Goal: Transaction & Acquisition: Purchase product/service

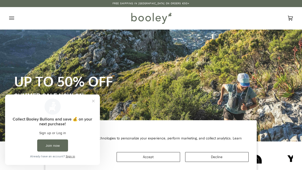
click at [11, 18] on icon "Open menu" at bounding box center [11, 18] width 5 height 8
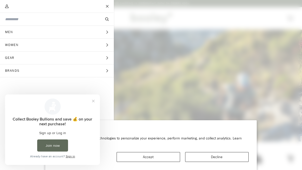
click at [14, 57] on span "Gear" at bounding box center [11, 58] width 23 height 13
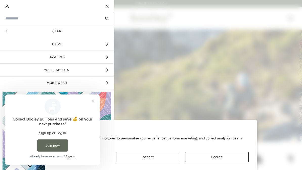
scroll to position [8, 0]
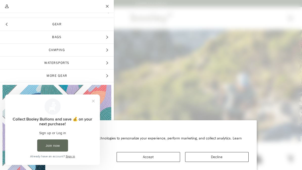
click at [26, 78] on span "More Gear" at bounding box center [57, 76] width 114 height 13
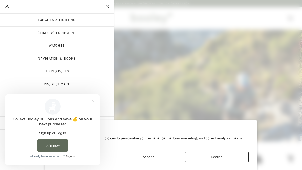
scroll to position [38, 0]
click at [23, 74] on link "Hiking Poles" at bounding box center [57, 71] width 114 height 13
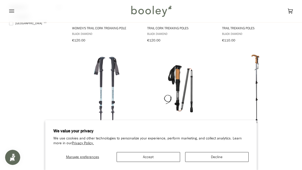
scroll to position [278, 0]
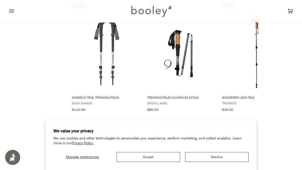
scroll to position [307, 0]
click at [238, 96] on span "Wanderer Lock Pole" at bounding box center [256, 98] width 69 height 5
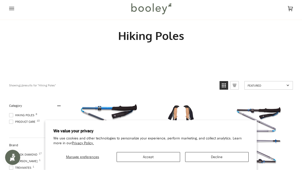
scroll to position [0, 0]
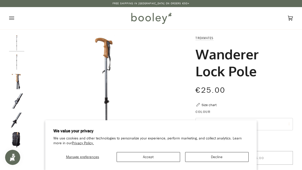
click at [17, 77] on img "Trekmates Wanderer Lock Pole Graphite - Booley Galway" at bounding box center [16, 81] width 15 height 15
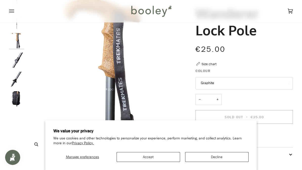
scroll to position [41, 0]
click at [15, 40] on img "Trekmates Wanderer Lock Pole Graphite - Booley Galway" at bounding box center [16, 40] width 15 height 15
click at [21, 61] on img "Trekmates Wanderer Lock Pole Graphite - Booley Galway" at bounding box center [16, 60] width 15 height 15
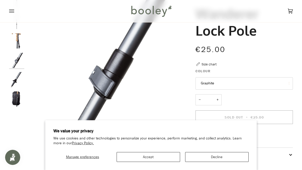
click at [17, 81] on img "Trekmates Wanderer Lock Pole Graphite - Booley Galway" at bounding box center [16, 79] width 15 height 15
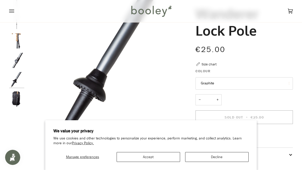
click at [15, 101] on img "Trekmates Wanderer Lock Pole Graphite - Booley Galway" at bounding box center [16, 99] width 15 height 15
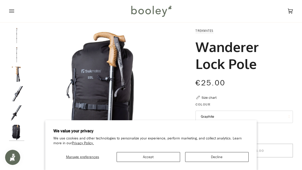
scroll to position [7, 0]
